Goal: Navigation & Orientation: Find specific page/section

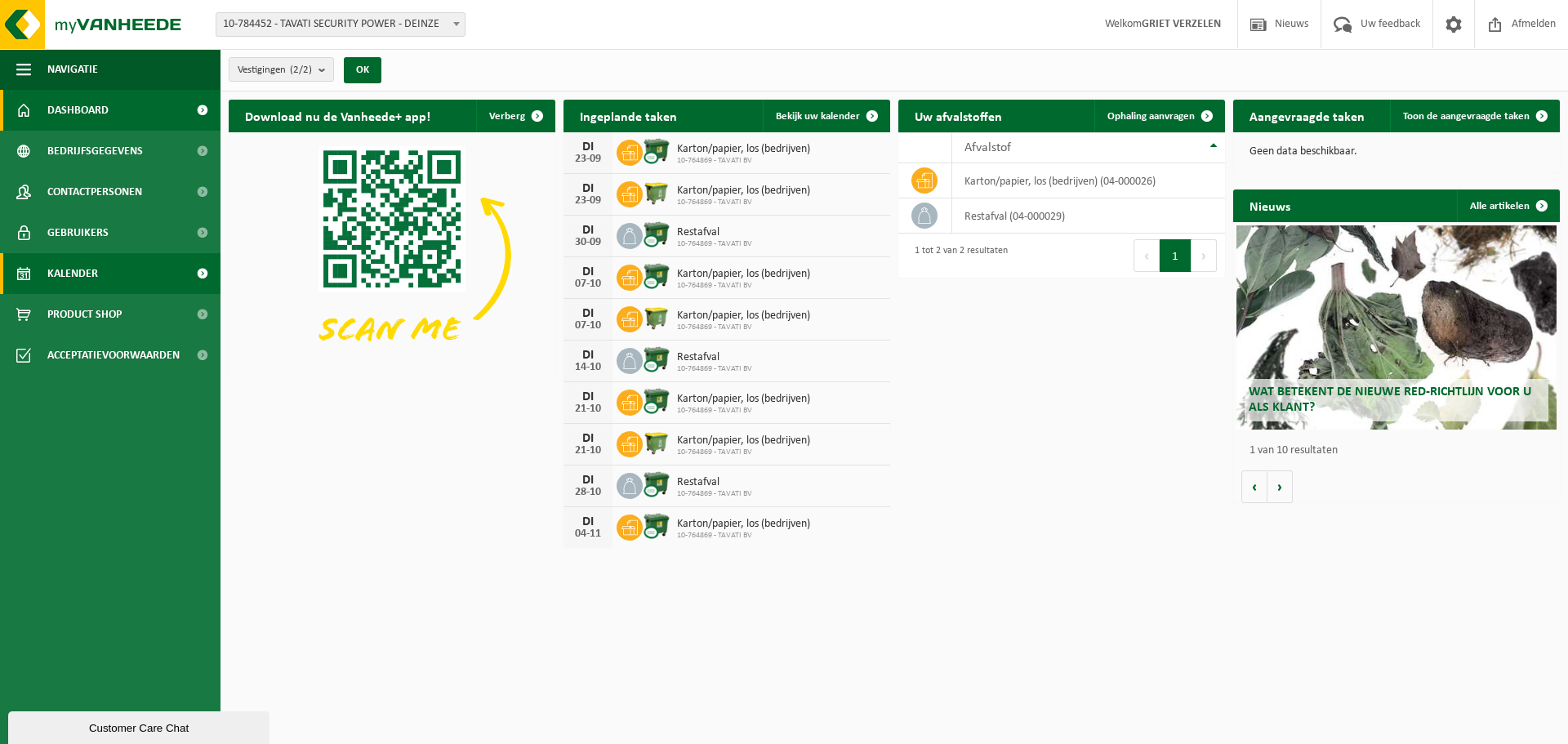
click at [99, 284] on link "Kalender" at bounding box center [110, 274] width 221 height 41
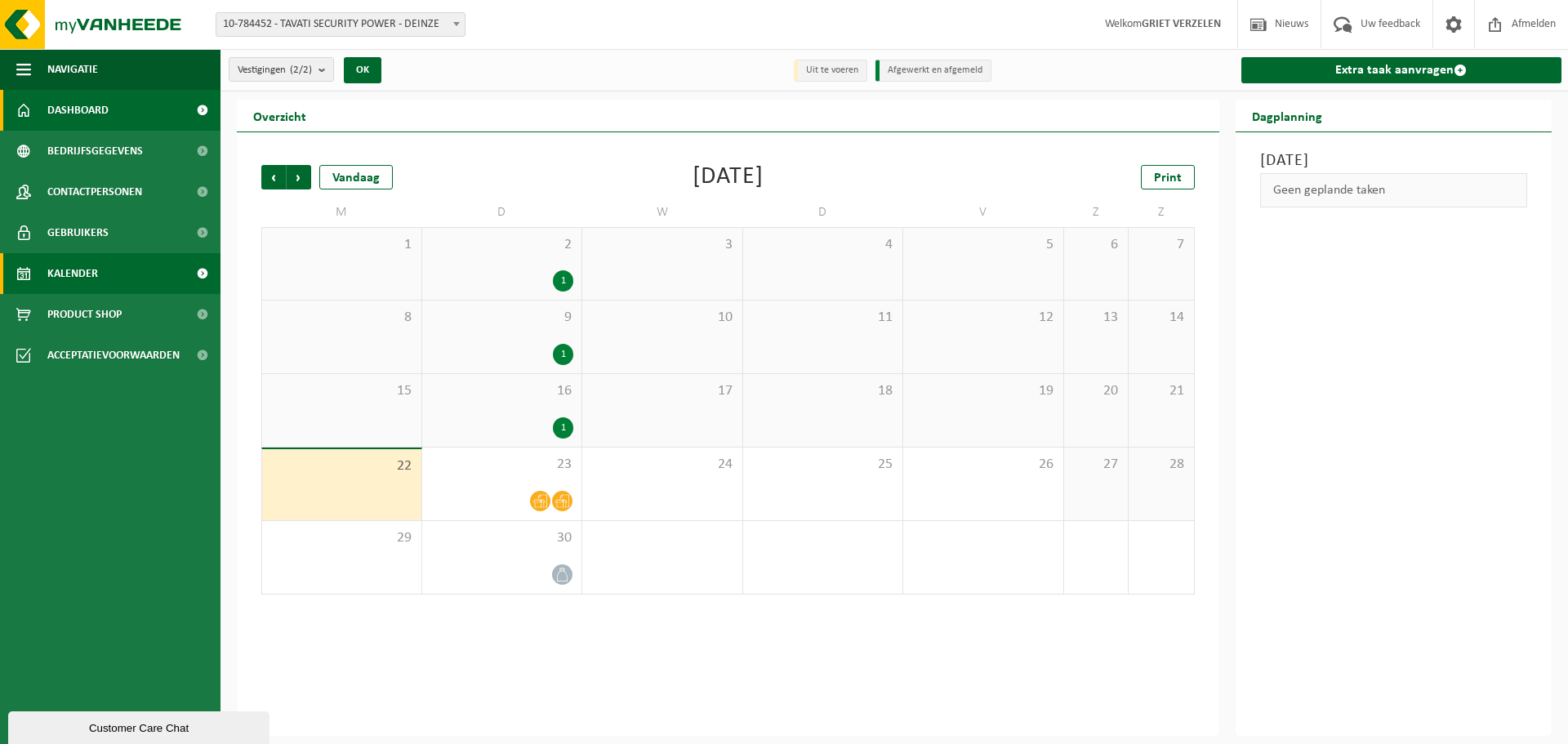
click at [84, 106] on span "Dashboard" at bounding box center [78, 110] width 61 height 41
